Goal: Find specific page/section: Find specific page/section

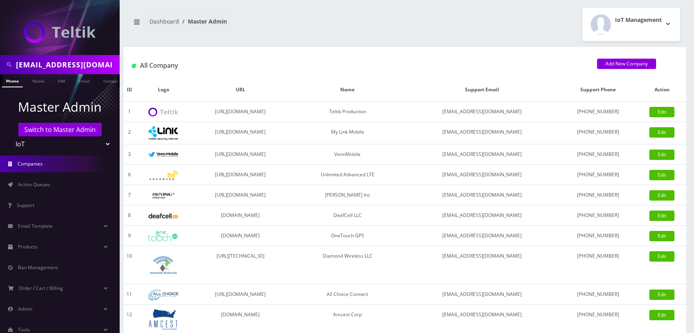
click at [85, 141] on select "Teltik Production My Link Mobile VennMobile Unlimited Advanced LTE [PERSON_NAME…" at bounding box center [60, 143] width 102 height 15
click at [107, 145] on select "Teltik Production My Link Mobile VennMobile Unlimited Advanced LTE Rexing Inc D…" at bounding box center [60, 143] width 102 height 15
click at [42, 246] on link "Products" at bounding box center [60, 247] width 120 height 17
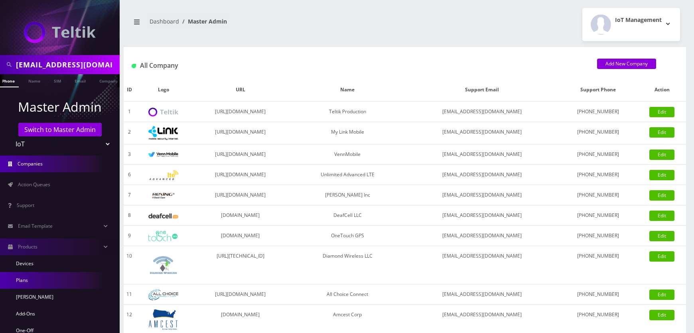
click at [26, 279] on link "Plans" at bounding box center [60, 280] width 120 height 17
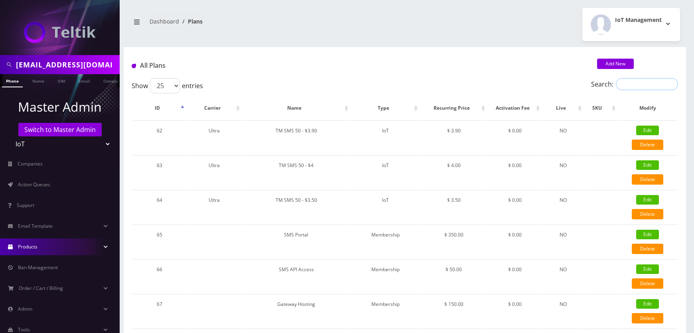
click at [626, 87] on input "Search:" at bounding box center [647, 84] width 62 height 12
type input "core"
click at [670, 83] on input "core" at bounding box center [647, 84] width 62 height 12
click at [657, 84] on input "Search:" at bounding box center [647, 84] width 62 height 12
paste input "Virtual Data Failover"
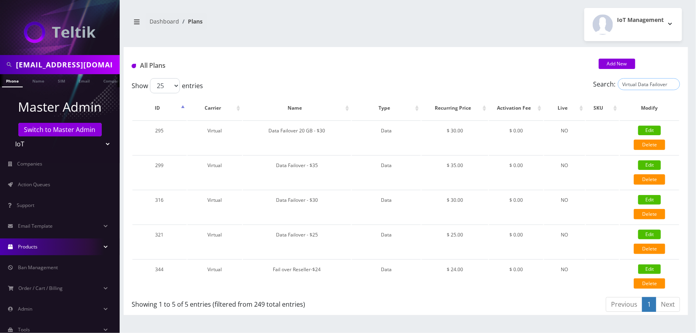
type input "Virtual Data Failover"
click at [650, 52] on div "All Plans Add New" at bounding box center [406, 62] width 565 height 31
click at [84, 64] on input "npicard0205@gmail.com" at bounding box center [67, 64] width 102 height 15
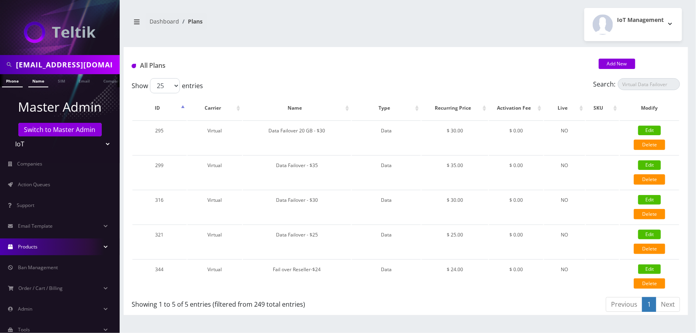
paste input "[PERSON_NAME]"
type input "[PERSON_NAME]"
click at [43, 76] on link "Name" at bounding box center [38, 80] width 20 height 13
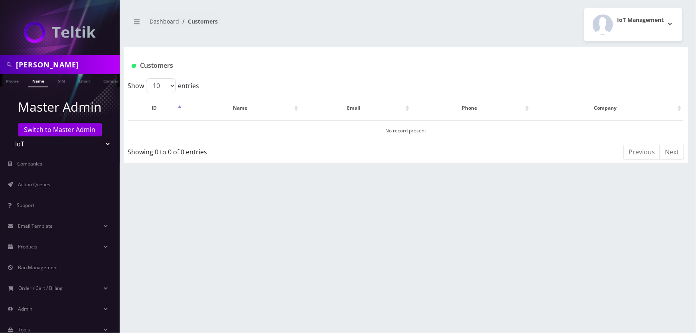
click at [73, 145] on select "Teltik Production My Link Mobile VennMobile Unlimited Advanced LTE Rexing Inc D…" at bounding box center [60, 143] width 102 height 15
select select "1"
click at [9, 136] on select "Teltik Production My Link Mobile VennMobile Unlimited Advanced LTE Rexing Inc D…" at bounding box center [60, 143] width 102 height 15
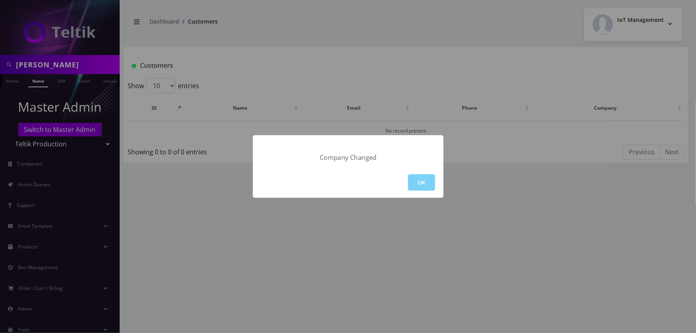
drag, startPoint x: 411, startPoint y: 179, endPoint x: 391, endPoint y: 180, distance: 19.6
click at [411, 179] on button "OK" at bounding box center [421, 182] width 27 height 16
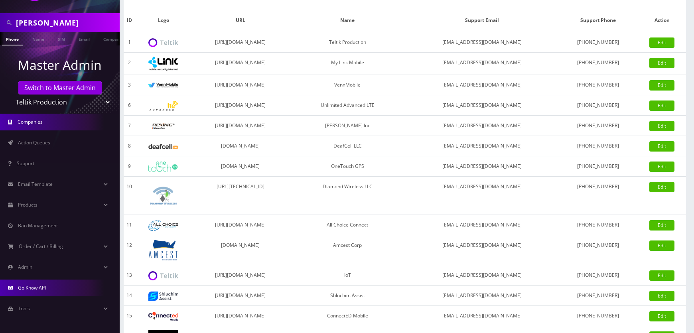
scroll to position [72, 0]
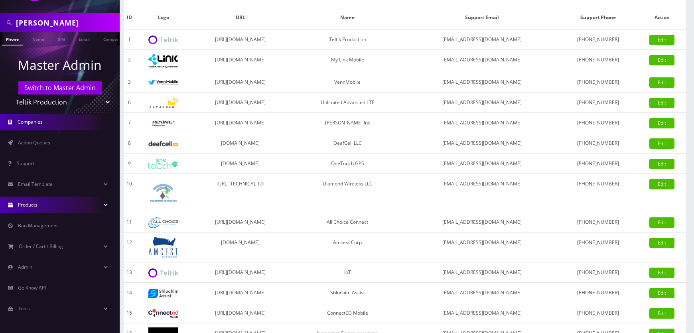
click at [43, 208] on link "Products" at bounding box center [60, 205] width 120 height 17
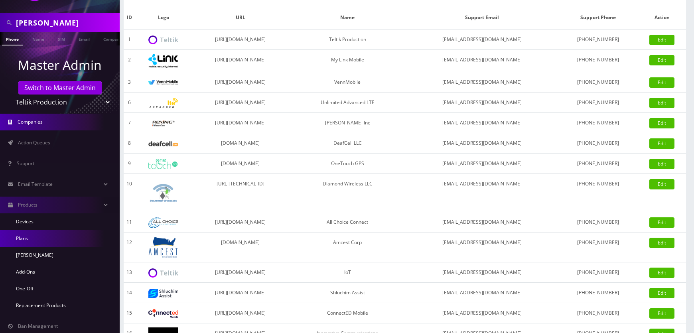
click at [33, 237] on link "Plans" at bounding box center [60, 238] width 120 height 17
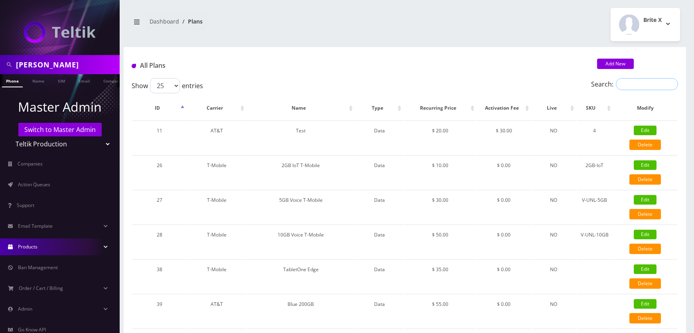
click at [638, 83] on input "Search:" at bounding box center [647, 84] width 62 height 12
paste input "Virtual Data Failover"
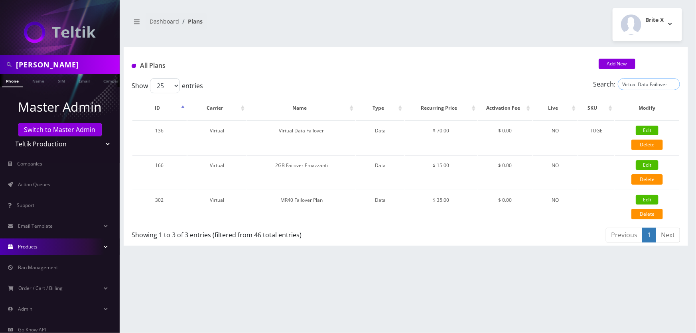
type input "Virtual Data Failover"
